Goal: Task Accomplishment & Management: Use online tool/utility

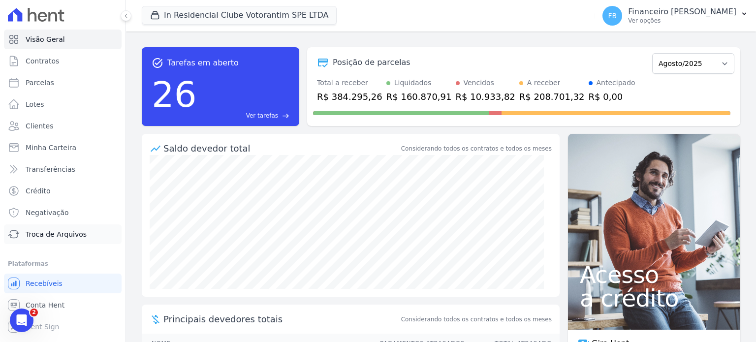
click at [79, 235] on span "Troca de Arquivos" at bounding box center [56, 234] width 61 height 10
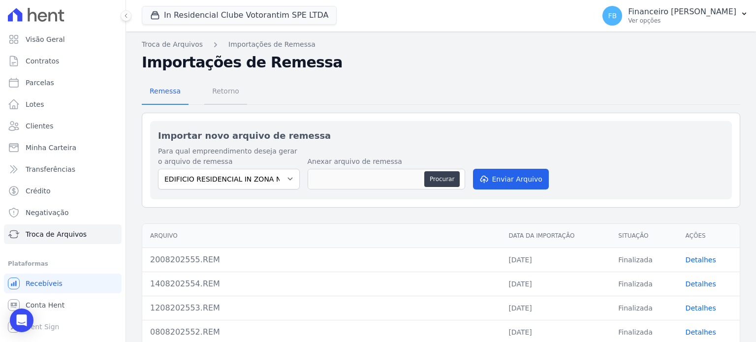
click at [229, 88] on span "Retorno" at bounding box center [225, 91] width 39 height 20
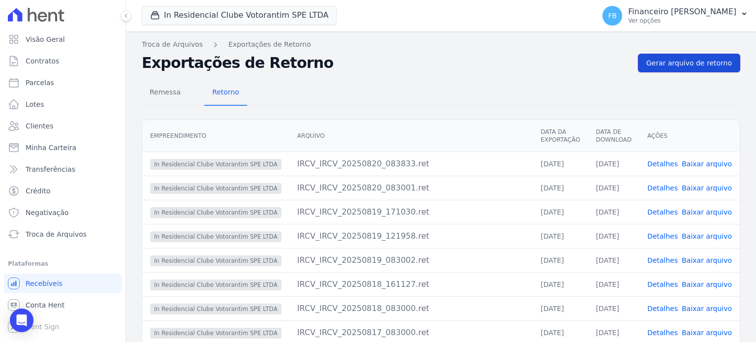
click at [683, 63] on span "Gerar arquivo de retorno" at bounding box center [689, 63] width 86 height 10
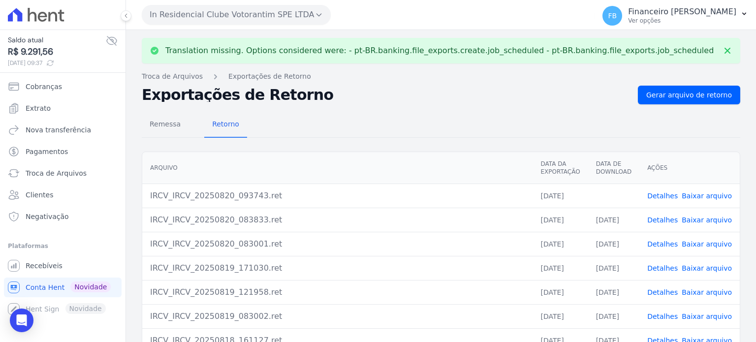
click at [711, 194] on link "Baixar arquivo" at bounding box center [706, 196] width 50 height 8
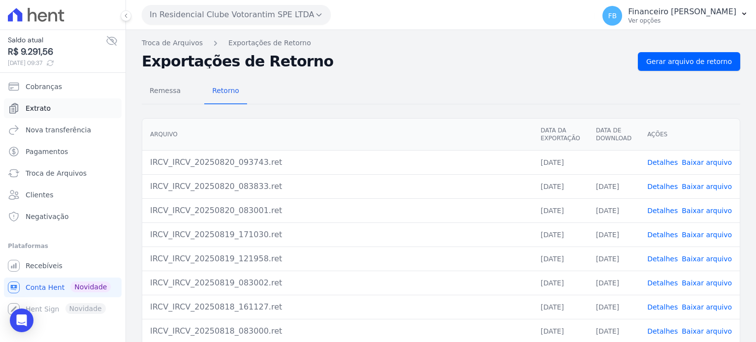
click at [90, 115] on link "Extrato" at bounding box center [63, 108] width 118 height 20
